Goal: Information Seeking & Learning: Learn about a topic

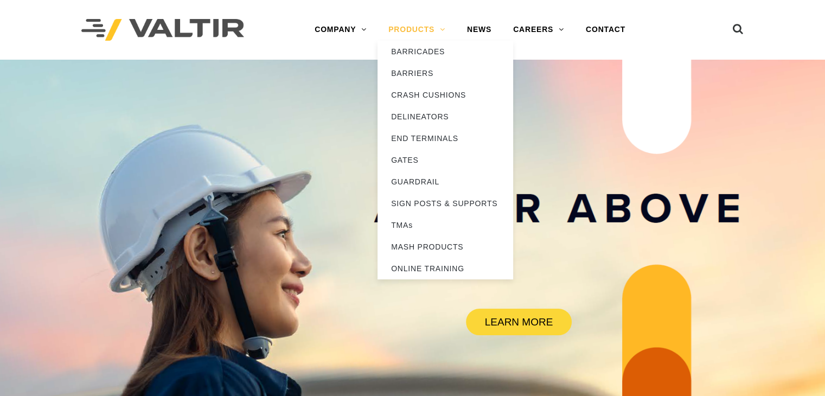
click at [399, 22] on link "PRODUCTS" at bounding box center [417, 30] width 79 height 22
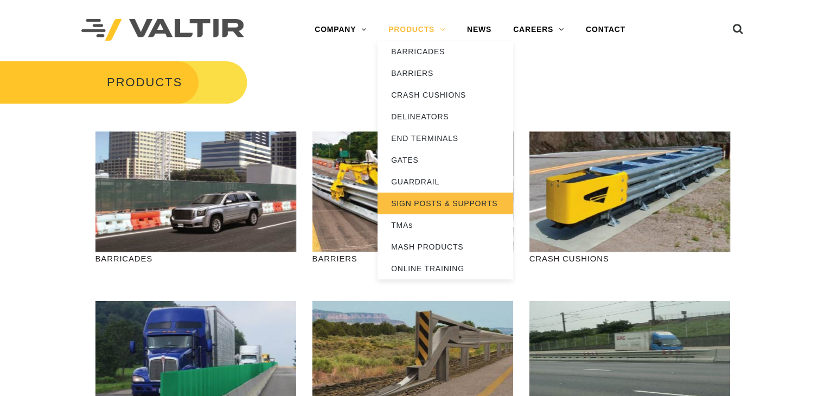
click at [449, 202] on link "SIGN POSTS & SUPPORTS" at bounding box center [446, 204] width 136 height 22
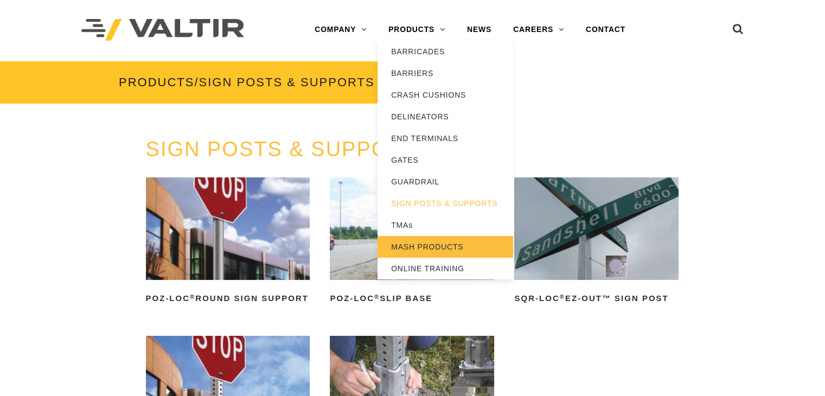
click at [421, 248] on link "MASH PRODUCTS" at bounding box center [446, 247] width 136 height 22
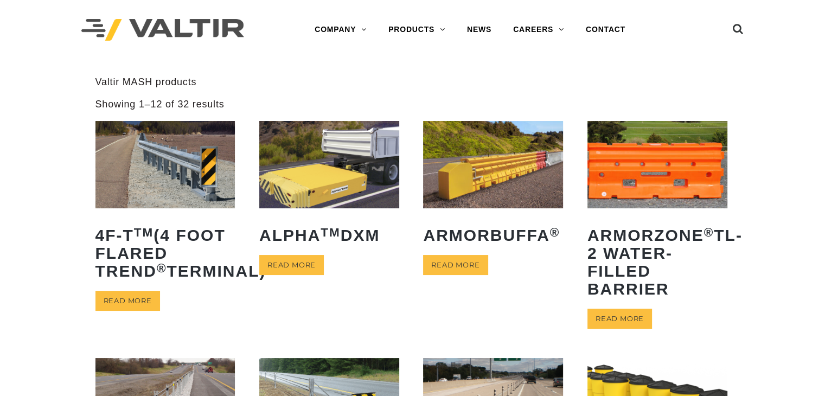
click at [487, 371] on img at bounding box center [493, 401] width 140 height 87
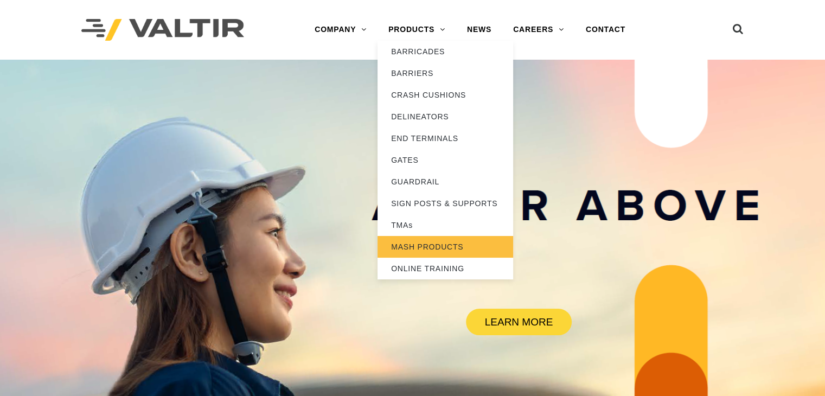
click at [450, 252] on link "MASH PRODUCTS" at bounding box center [446, 247] width 136 height 22
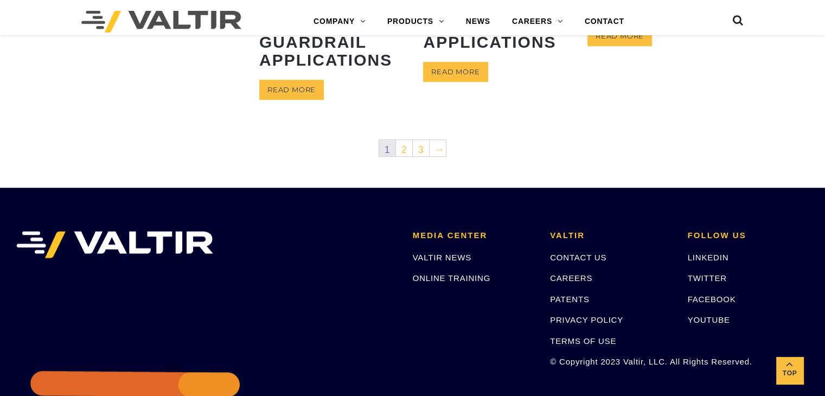
scroll to position [724, 0]
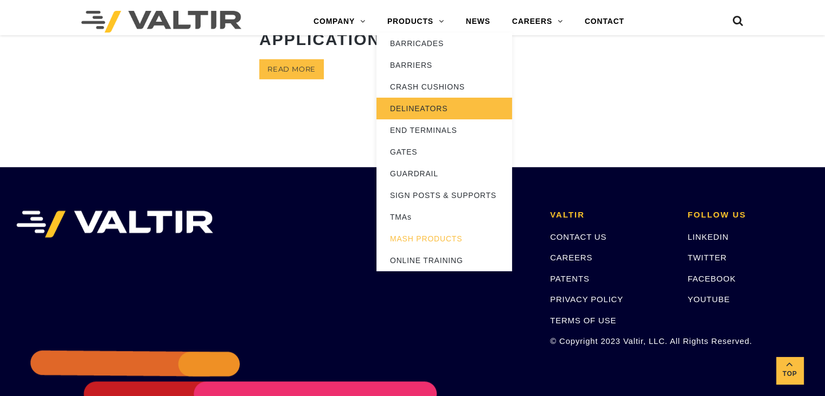
click at [429, 105] on link "DELINEATORS" at bounding box center [445, 109] width 136 height 22
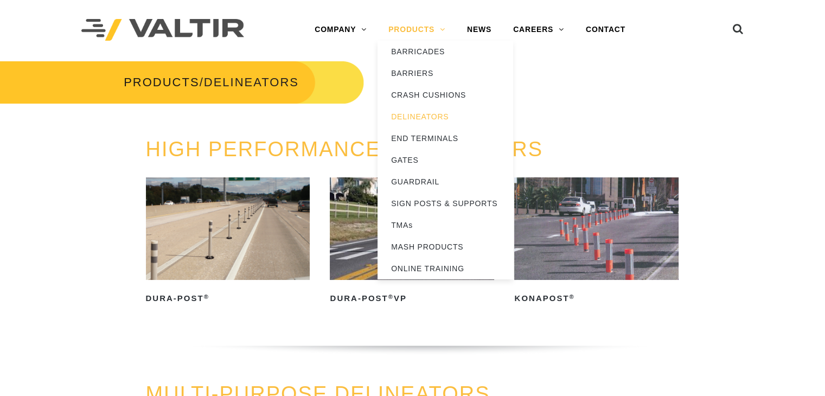
click at [435, 32] on link "PRODUCTS" at bounding box center [417, 30] width 79 height 22
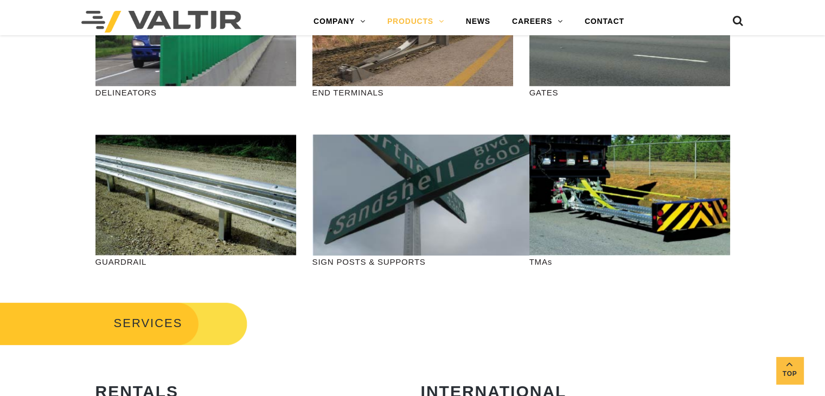
scroll to position [335, 0]
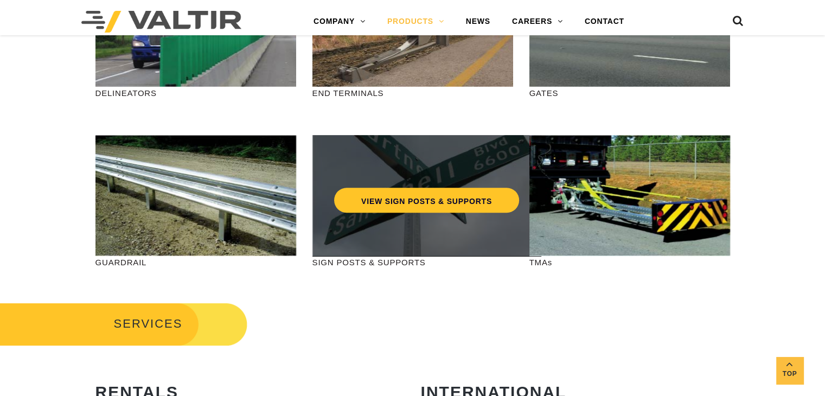
click at [387, 222] on div "VIEW SIGN POSTS & SUPPORTS" at bounding box center [426, 195] width 228 height 121
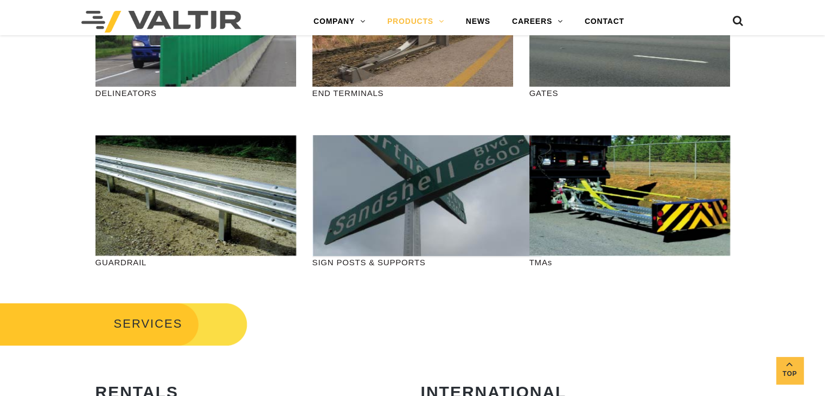
click at [738, 21] on icon at bounding box center [738, 23] width 11 height 16
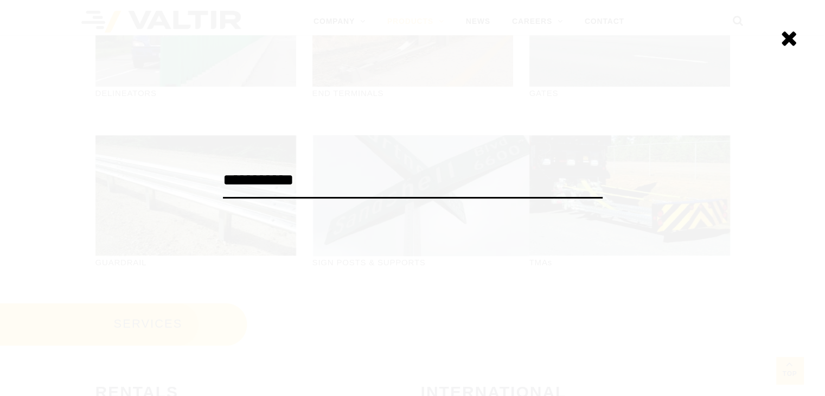
type input "**********"
click input "******" at bounding box center [0, 0] width 0 height 0
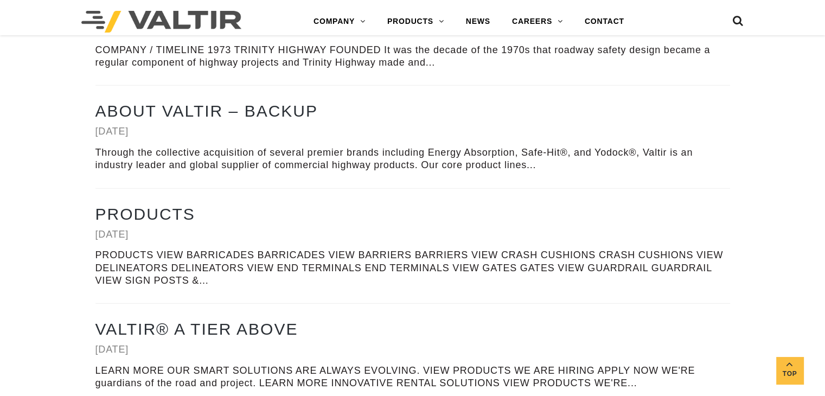
scroll to position [3068, 0]
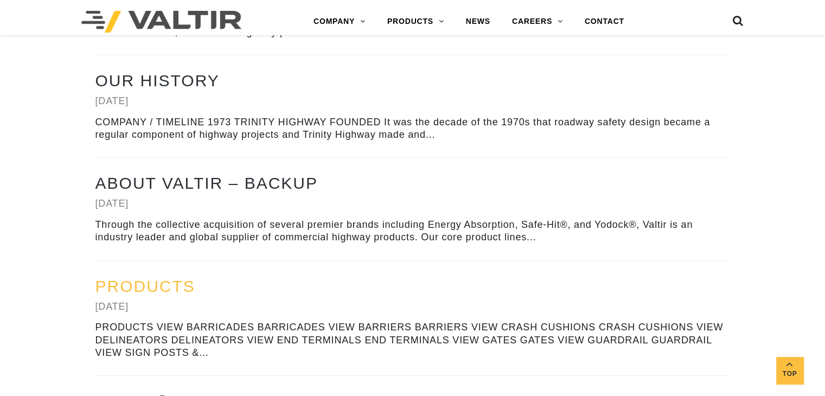
click at [162, 285] on link "Products" at bounding box center [145, 286] width 100 height 18
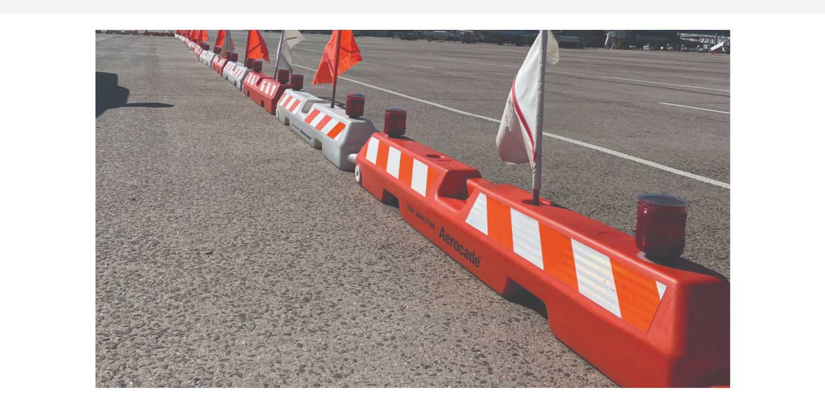
scroll to position [0, 0]
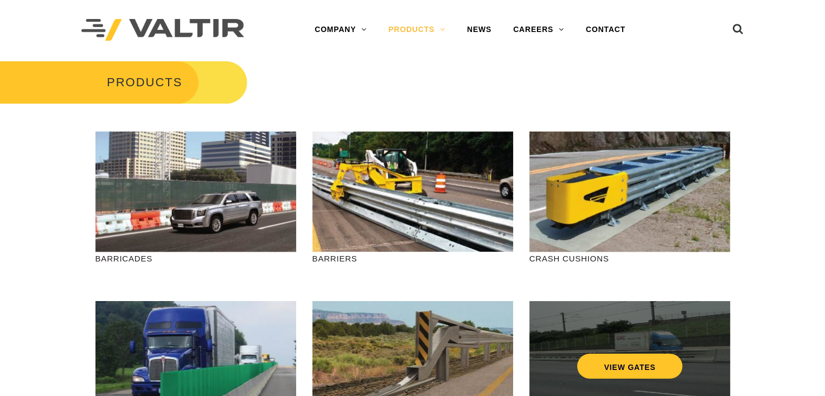
scroll to position [135, 0]
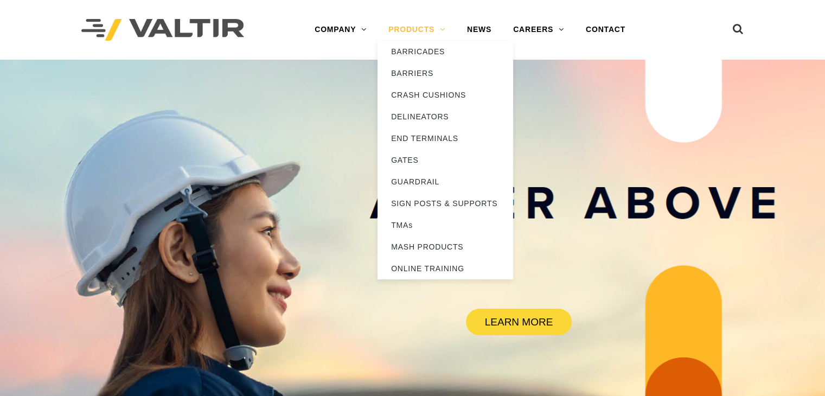
click at [421, 30] on link "PRODUCTS" at bounding box center [417, 30] width 79 height 22
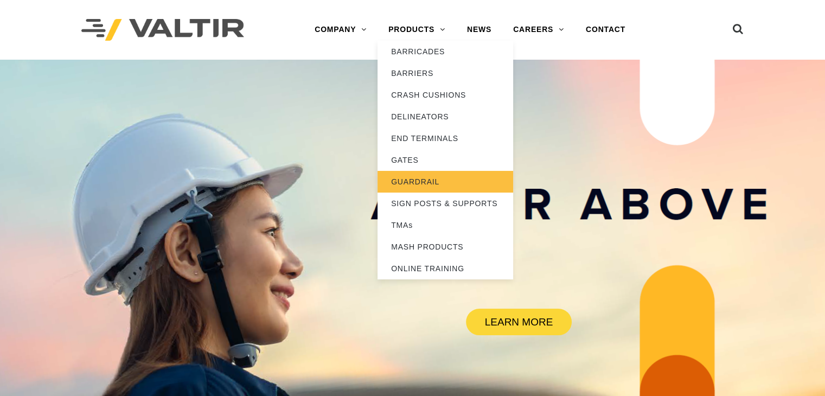
click at [411, 175] on link "GUARDRAIL" at bounding box center [446, 182] width 136 height 22
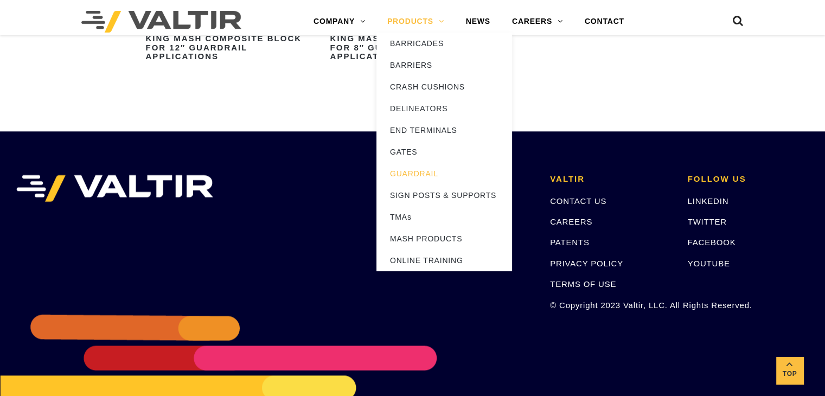
scroll to position [1170, 0]
